Goal: Task Accomplishment & Management: Complete application form

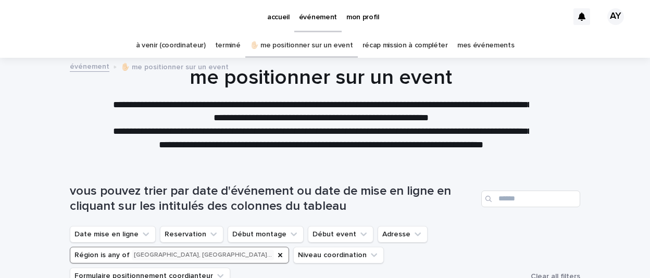
click at [181, 44] on link "à venir (coordinateur)" at bounding box center [171, 45] width 70 height 24
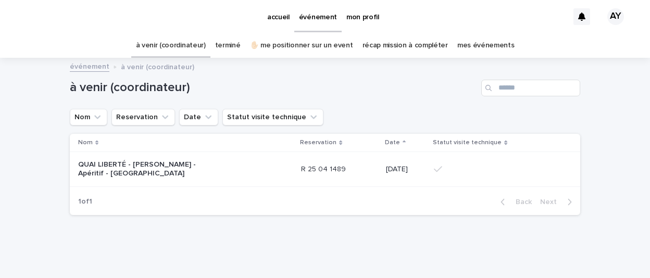
click at [291, 44] on link "✋🏻 me positionner sur un event" at bounding box center [301, 45] width 103 height 24
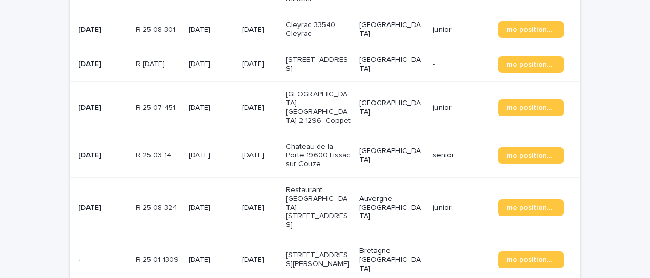
scroll to position [59, 0]
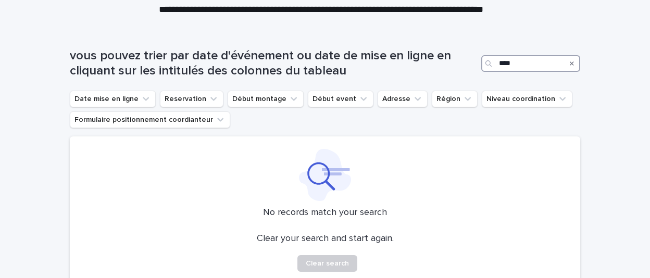
scroll to position [120, 0]
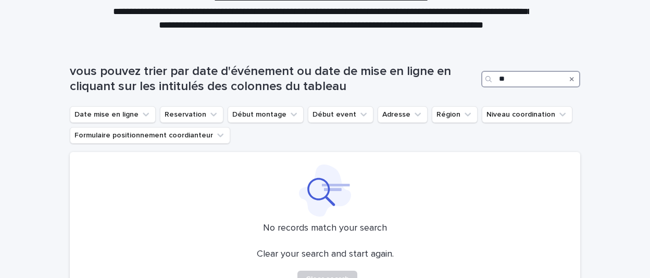
type input "*"
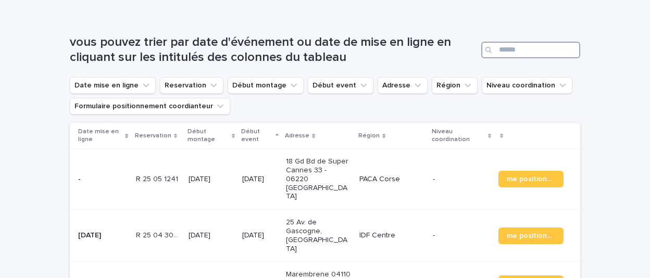
scroll to position [153, 0]
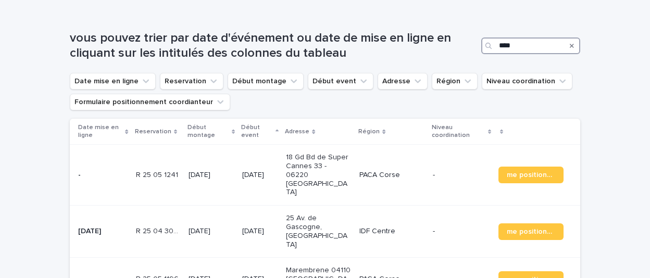
type input "****"
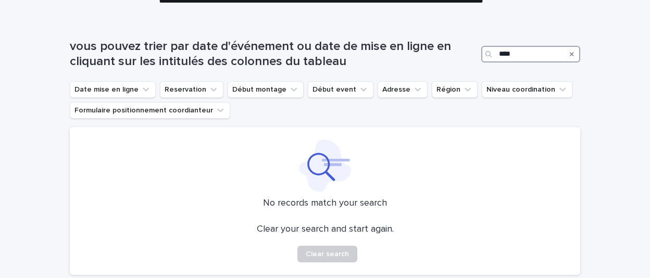
scroll to position [144, 0]
drag, startPoint x: 520, startPoint y: 47, endPoint x: 403, endPoint y: 57, distance: 117.7
click at [403, 57] on div "vous pouvez trier par date d'événement ou date de mise en ligne en cliquant sur…" at bounding box center [325, 55] width 511 height 30
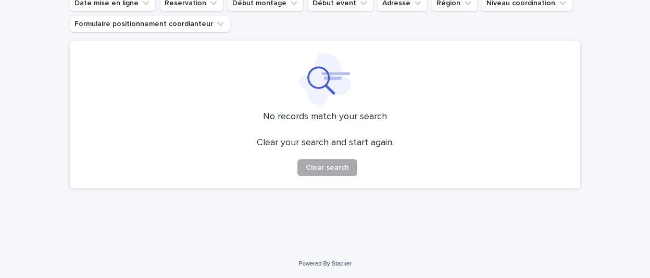
type input "**********"
click at [330, 171] on button "Clear search" at bounding box center [327, 167] width 60 height 17
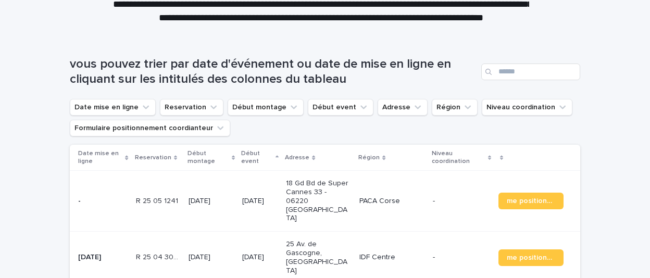
scroll to position [115, 0]
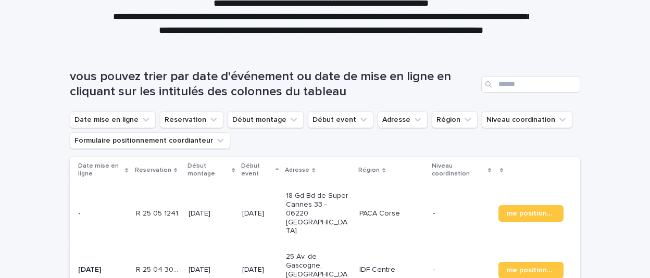
click at [380, 167] on div "Région" at bounding box center [391, 170] width 67 height 11
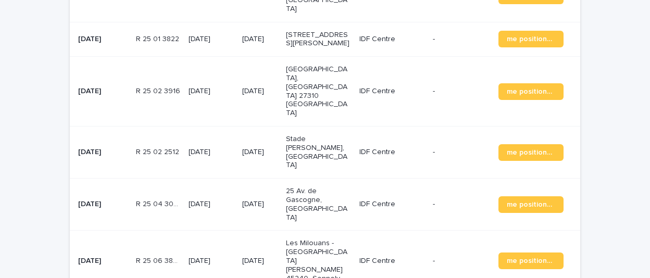
scroll to position [1506, 0]
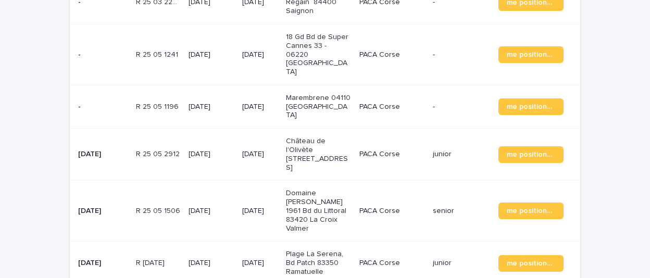
scroll to position [1461, 0]
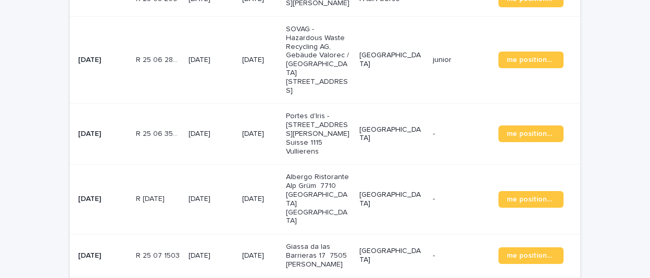
scroll to position [364, 0]
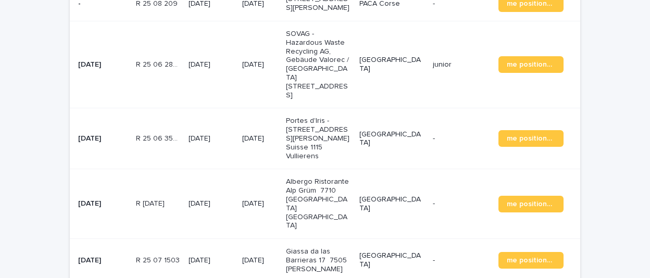
click at [212, 200] on p "[DATE]" at bounding box center [211, 204] width 45 height 9
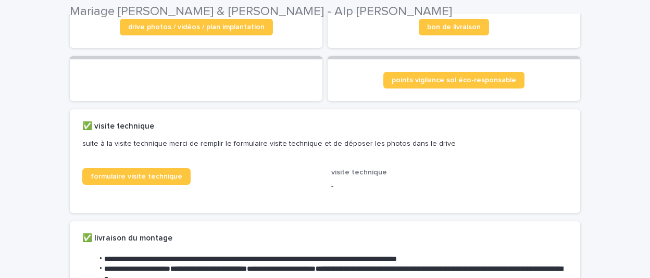
scroll to position [175, 0]
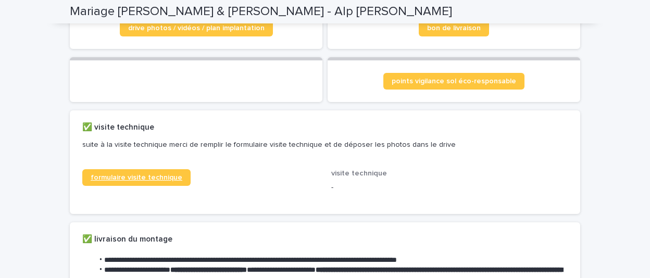
click at [152, 181] on span "formulaire visite technique" at bounding box center [137, 177] width 92 height 7
